Goal: Check status: Check status

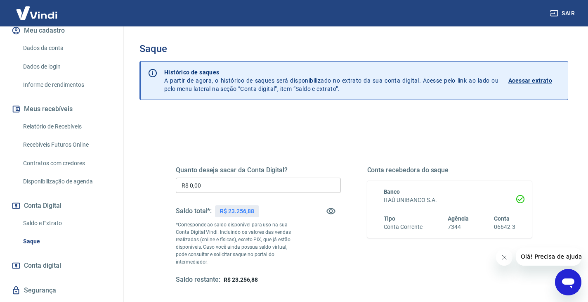
scroll to position [129, 0]
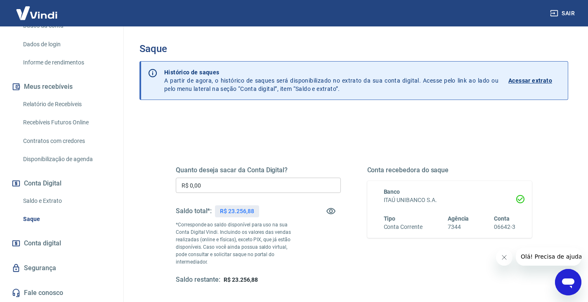
click at [51, 202] on link "Saldo e Extrato" at bounding box center [67, 200] width 94 height 17
